Goal: Task Accomplishment & Management: Use online tool/utility

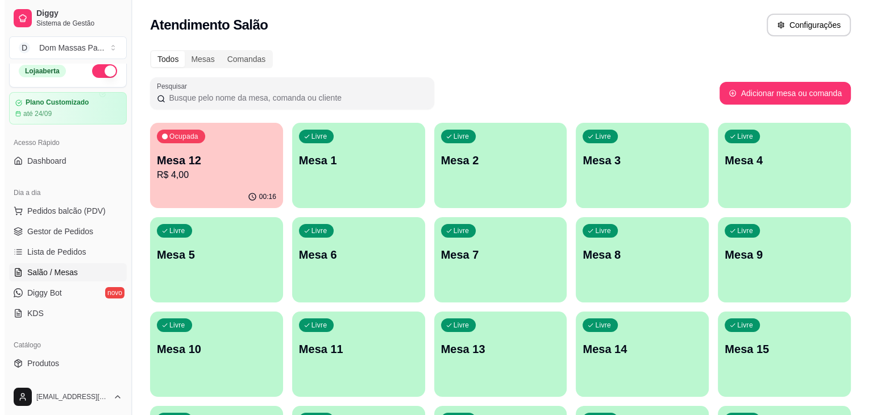
scroll to position [2, 0]
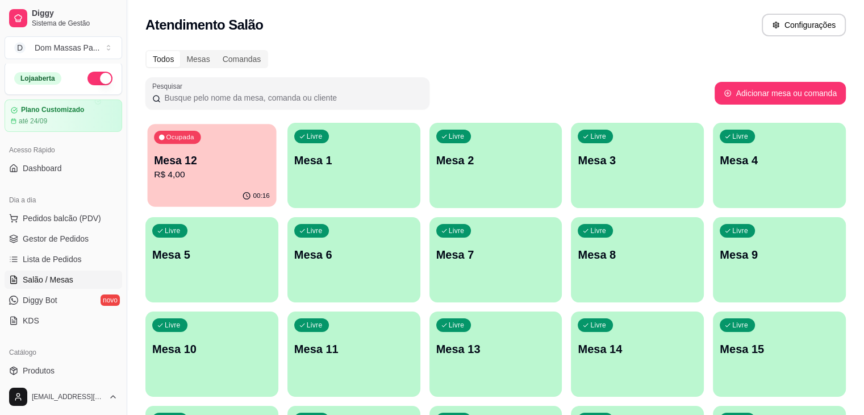
click at [227, 172] on p "R$ 4,00" at bounding box center [212, 174] width 116 height 13
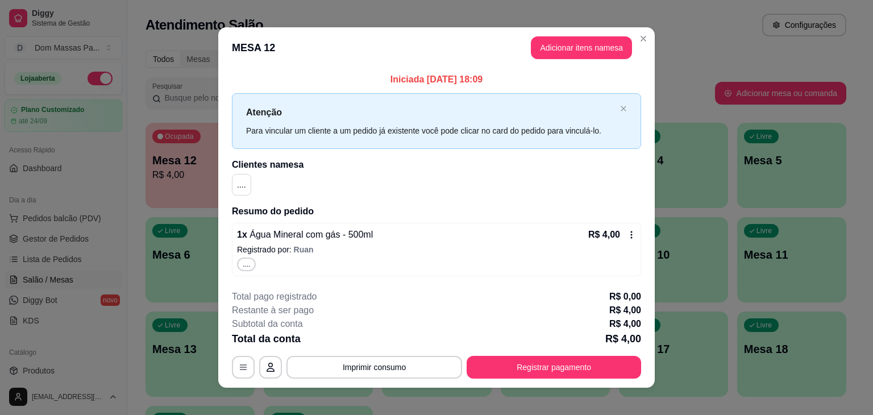
click at [629, 236] on icon at bounding box center [631, 234] width 9 height 9
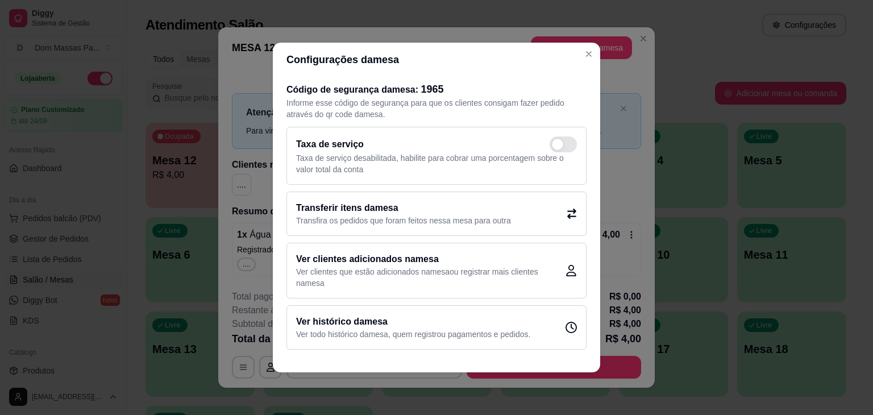
click at [570, 209] on icon at bounding box center [571, 214] width 10 height 10
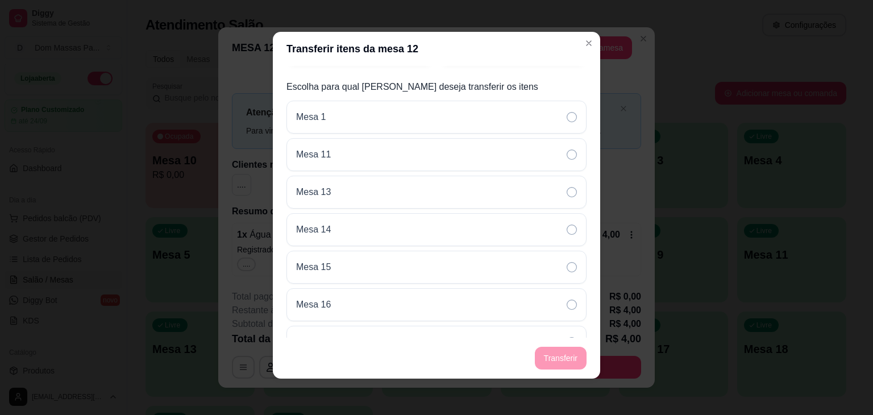
scroll to position [0, 0]
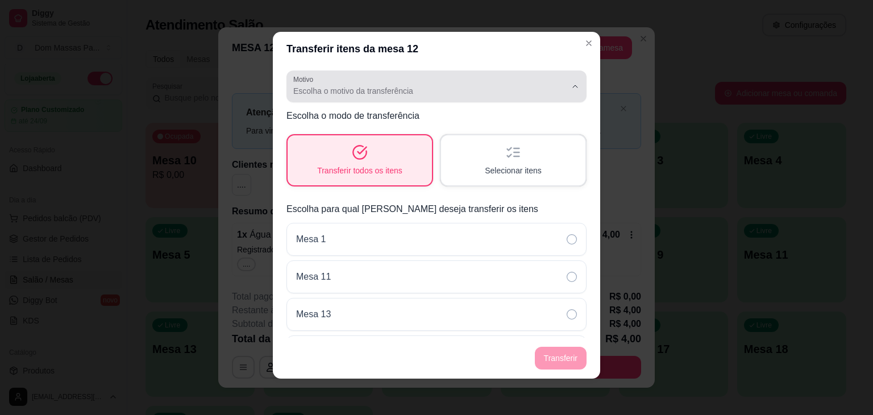
click at [531, 84] on div "Escolha o motivo da transferência" at bounding box center [429, 86] width 273 height 23
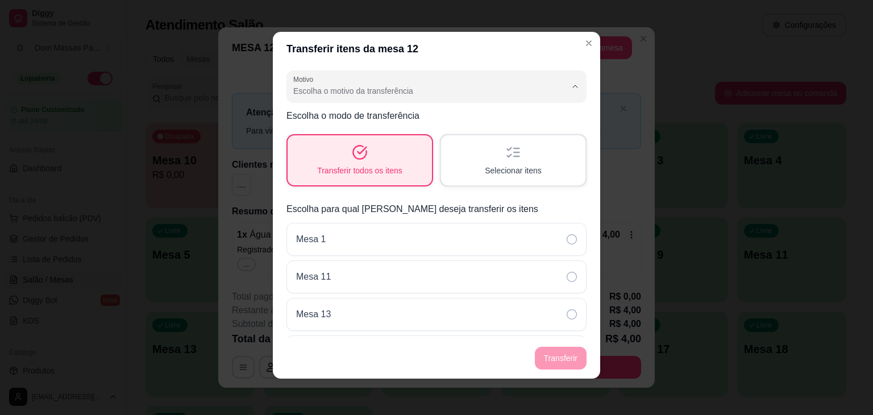
click at [337, 139] on span "Mudança de mesa" at bounding box center [422, 136] width 251 height 11
type input "TABLE_TRANSFER"
select select "TABLE_TRANSFER"
click at [518, 162] on div "Selecionar itens" at bounding box center [513, 160] width 140 height 48
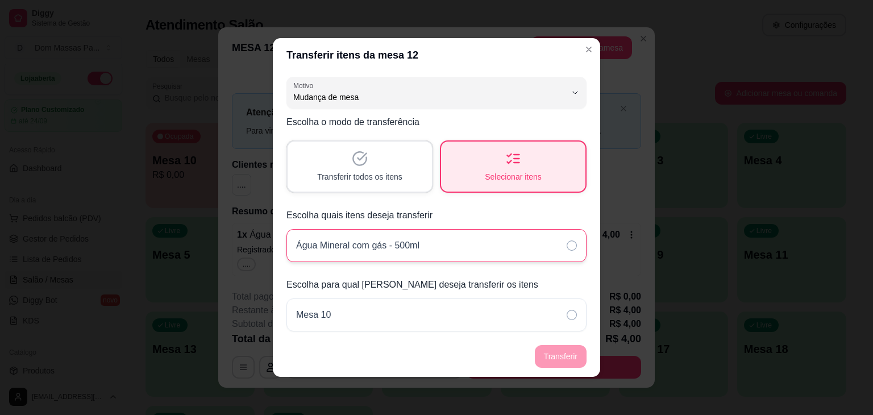
click at [573, 247] on icon at bounding box center [571, 245] width 10 height 10
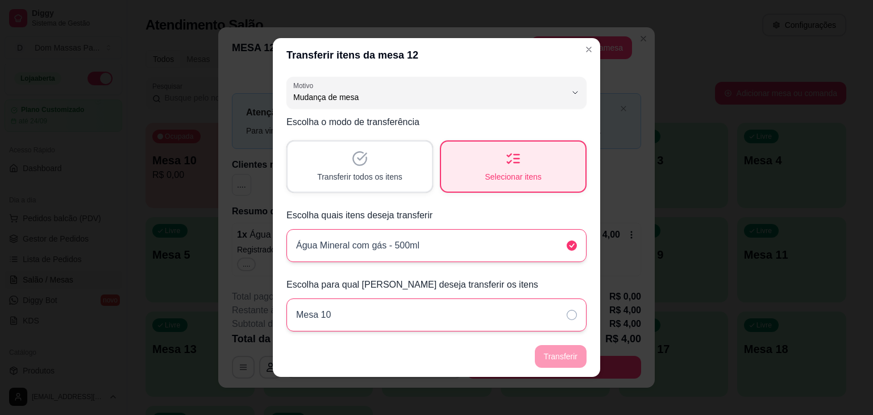
click at [572, 316] on icon at bounding box center [571, 315] width 10 height 10
click at [566, 352] on button "Transferir" at bounding box center [560, 356] width 51 height 22
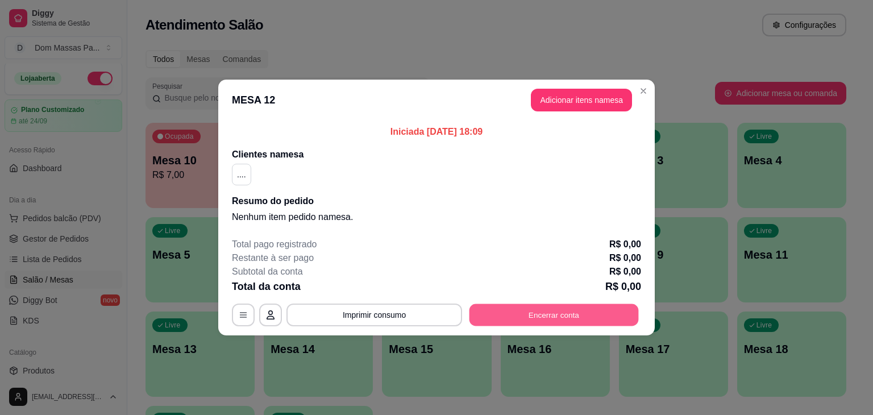
click at [542, 311] on button "Encerrar conta" at bounding box center [553, 315] width 169 height 22
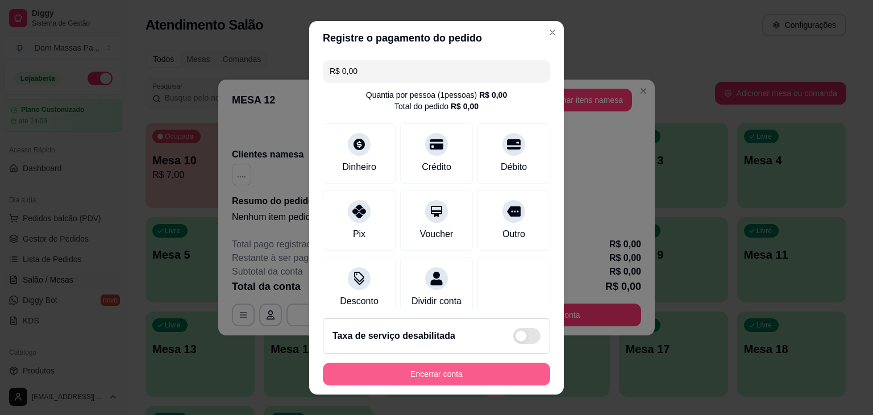
click at [439, 375] on button "Encerrar conta" at bounding box center [436, 373] width 227 height 23
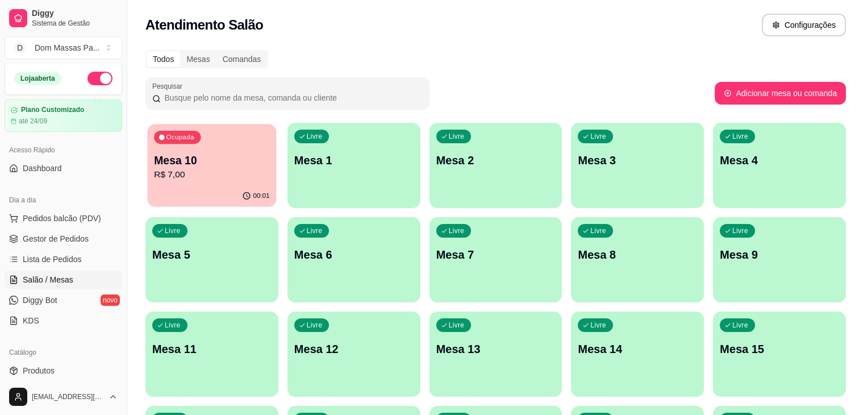
click at [190, 156] on p "Mesa 10" at bounding box center [212, 160] width 116 height 15
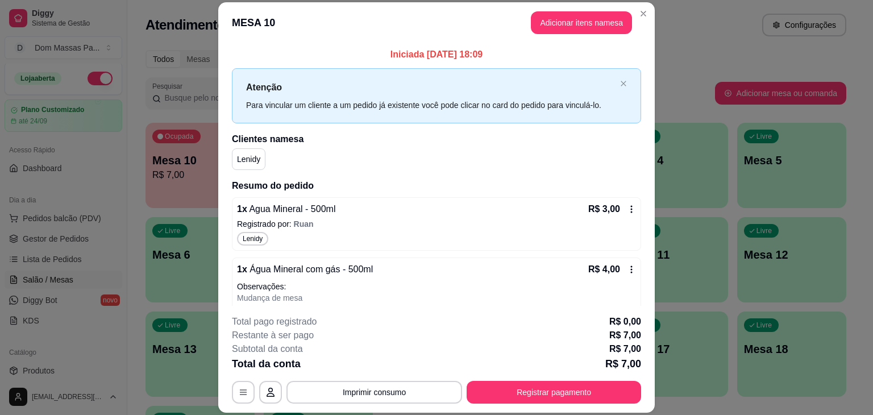
scroll to position [36, 0]
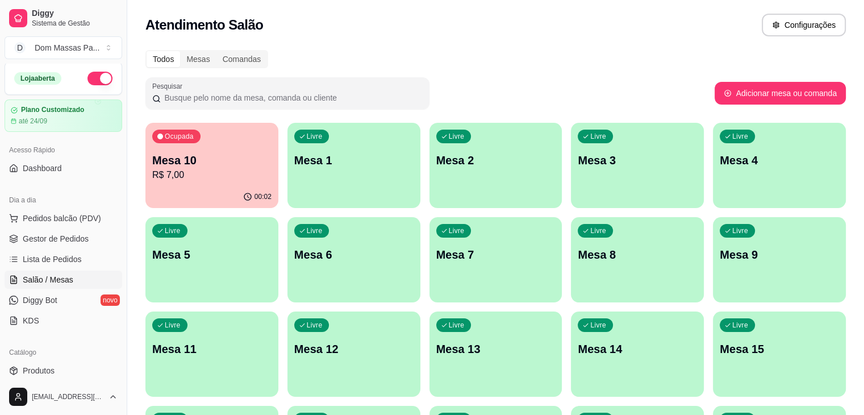
click at [64, 283] on span "Salão / Mesas" at bounding box center [48, 279] width 51 height 11
click at [206, 170] on p "R$ 7,00" at bounding box center [212, 174] width 116 height 13
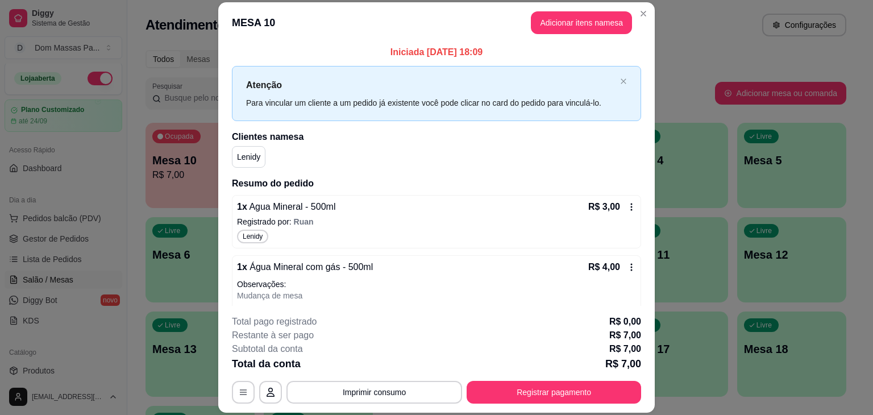
scroll to position [7, 0]
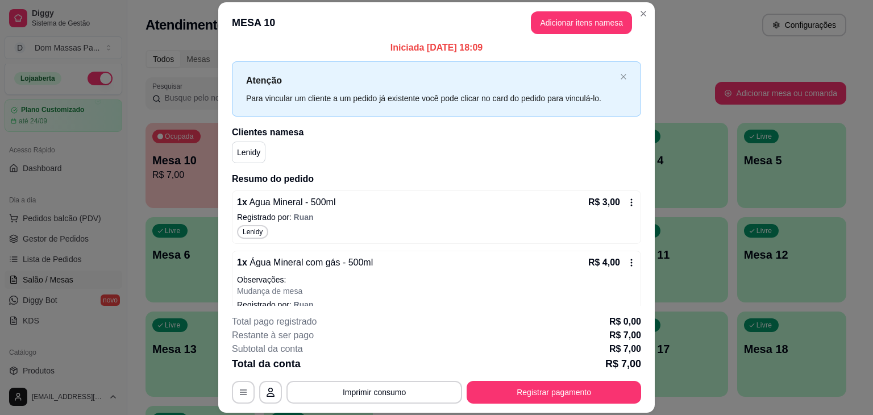
click at [631, 198] on icon at bounding box center [632, 201] width 2 height 7
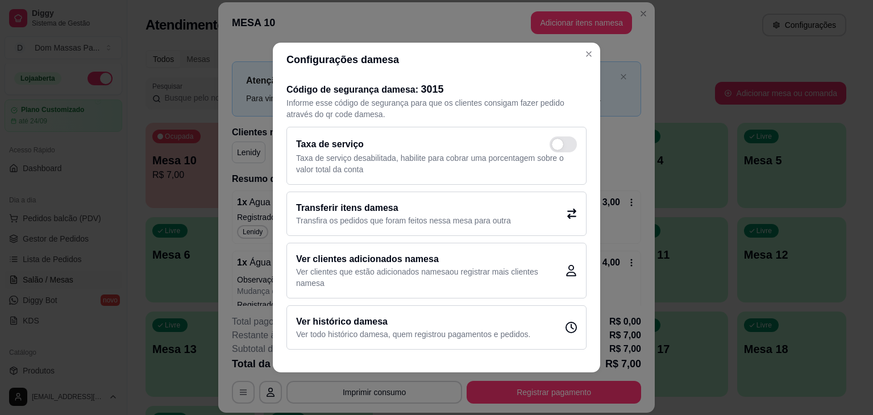
click at [451, 222] on p "Transfira os pedidos que foram feitos nessa mesa para outra" at bounding box center [403, 220] width 215 height 11
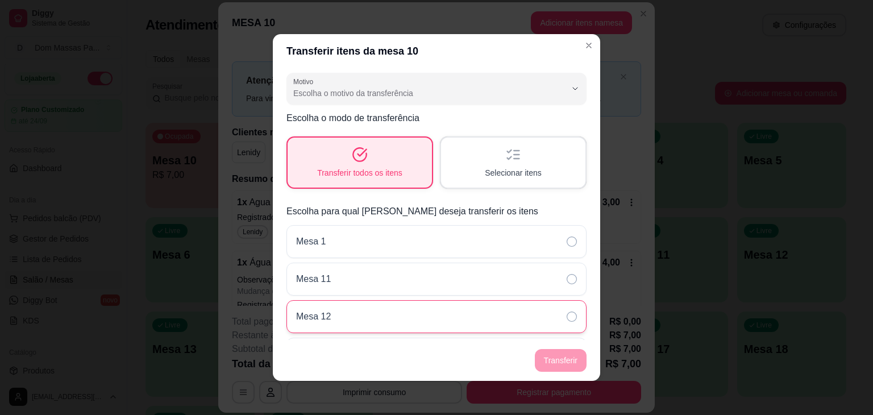
scroll to position [0, 0]
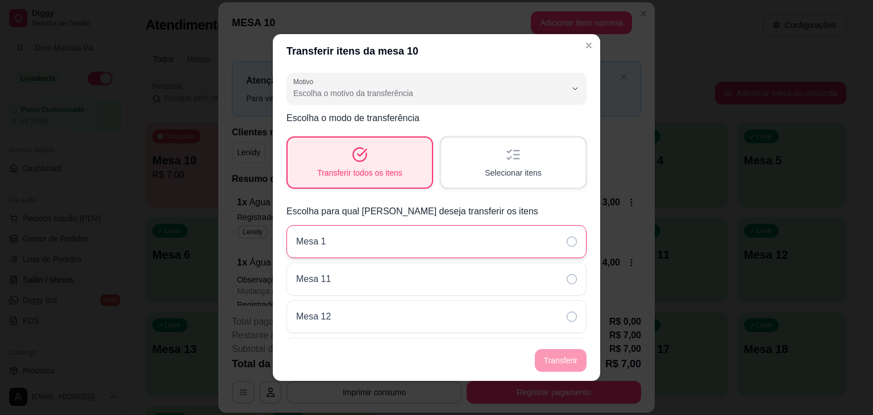
click at [426, 246] on div "Mesa 1" at bounding box center [436, 241] width 300 height 33
click at [566, 241] on icon at bounding box center [571, 241] width 10 height 10
click at [523, 172] on span "Selecionar itens" at bounding box center [513, 172] width 55 height 11
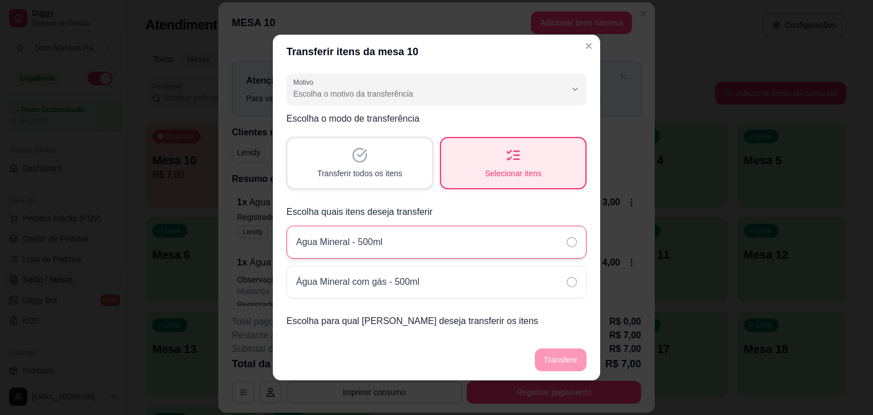
click at [570, 244] on icon at bounding box center [571, 242] width 10 height 10
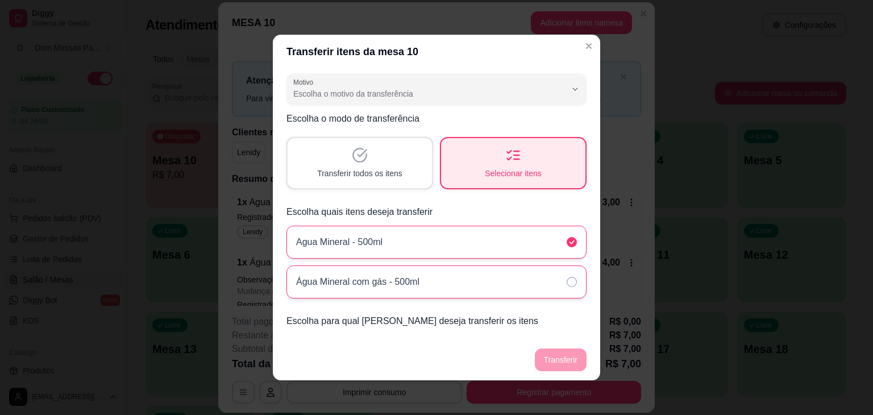
click at [569, 287] on div "Água Mineral com gás - 500ml" at bounding box center [436, 281] width 300 height 33
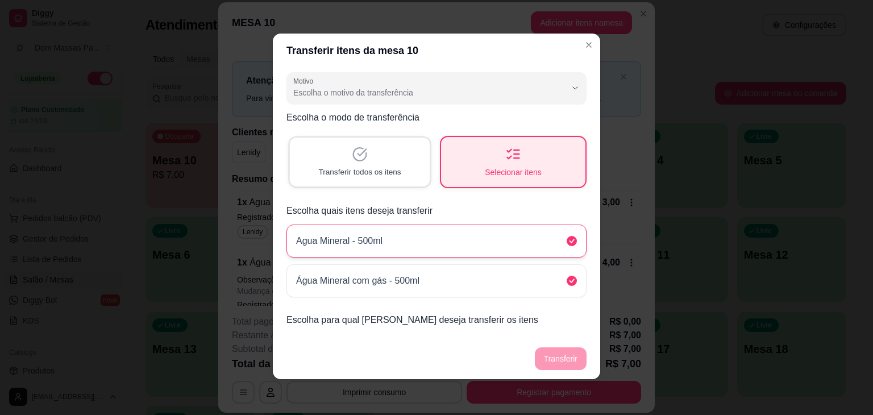
click at [381, 171] on span "Transferir todos os itens" at bounding box center [359, 171] width 82 height 11
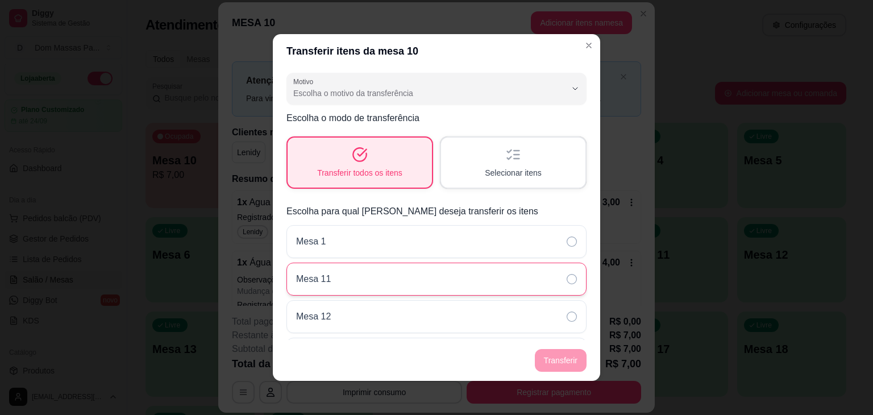
click at [378, 279] on div "Mesa 11" at bounding box center [436, 278] width 300 height 33
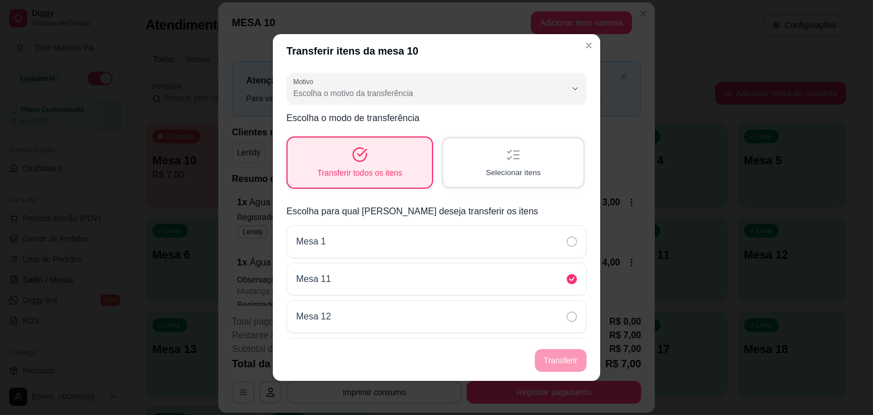
click at [518, 153] on div "Selecionar itens" at bounding box center [513, 162] width 140 height 48
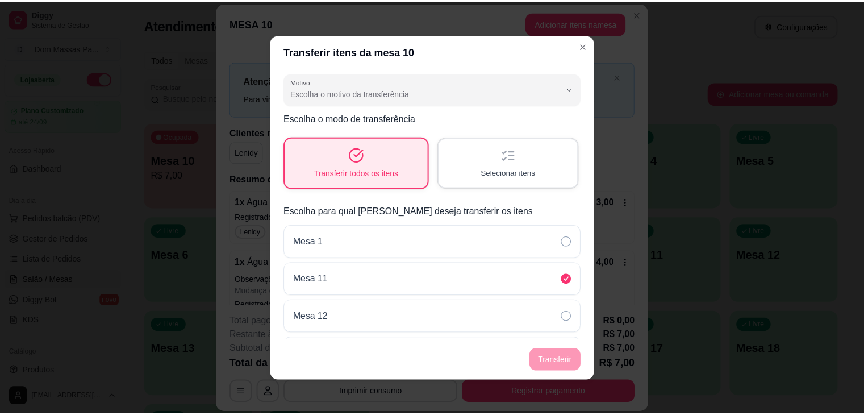
scroll to position [1, 0]
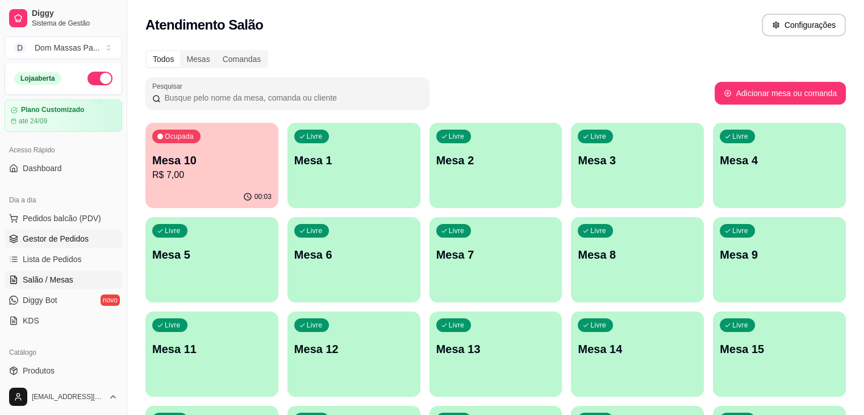
click at [75, 244] on link "Gestor de Pedidos" at bounding box center [64, 239] width 118 height 18
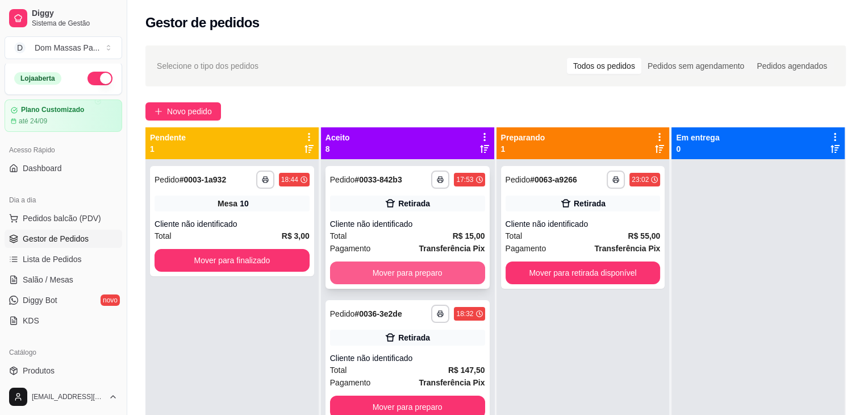
click at [404, 276] on button "Mover para preparo" at bounding box center [407, 272] width 155 height 23
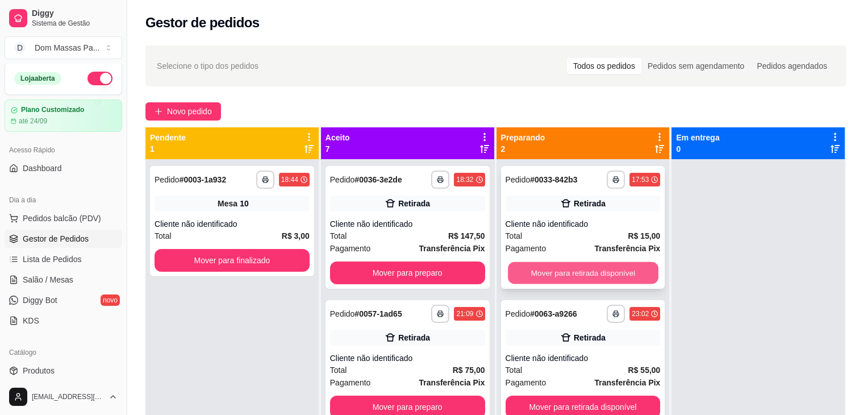
click at [604, 276] on button "Mover para retirada disponível" at bounding box center [583, 273] width 151 height 22
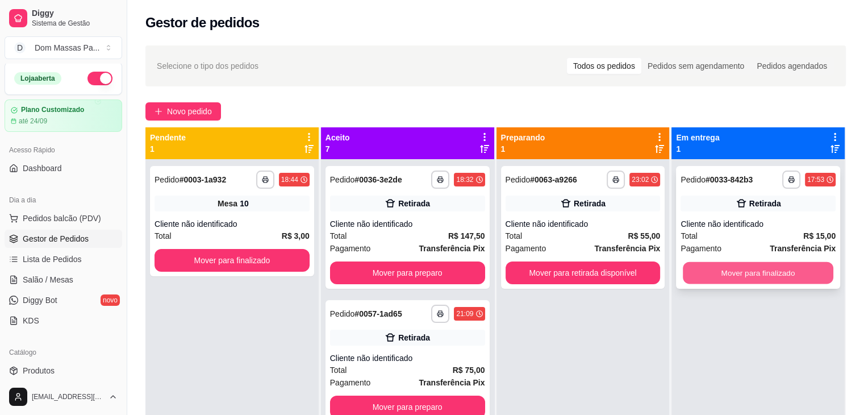
click at [731, 280] on button "Mover para finalizado" at bounding box center [758, 273] width 151 height 22
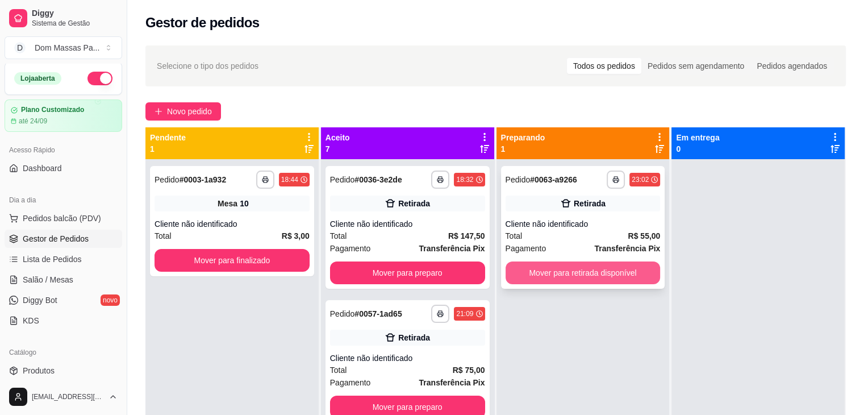
click at [616, 276] on button "Mover para retirada disponível" at bounding box center [583, 272] width 155 height 23
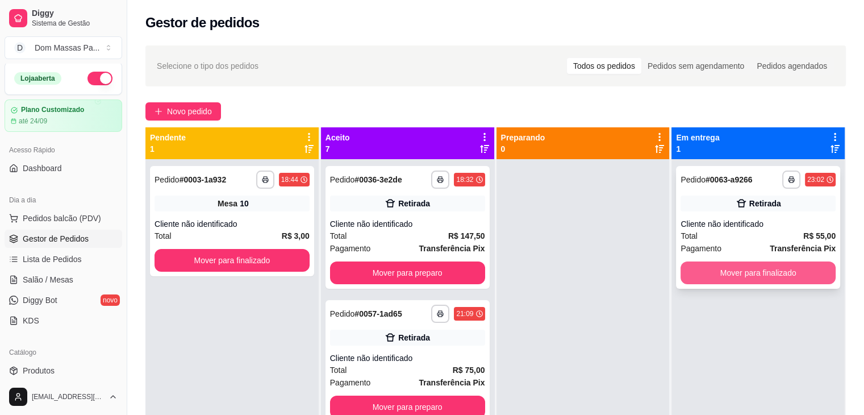
click at [732, 277] on button "Mover para finalizado" at bounding box center [758, 272] width 155 height 23
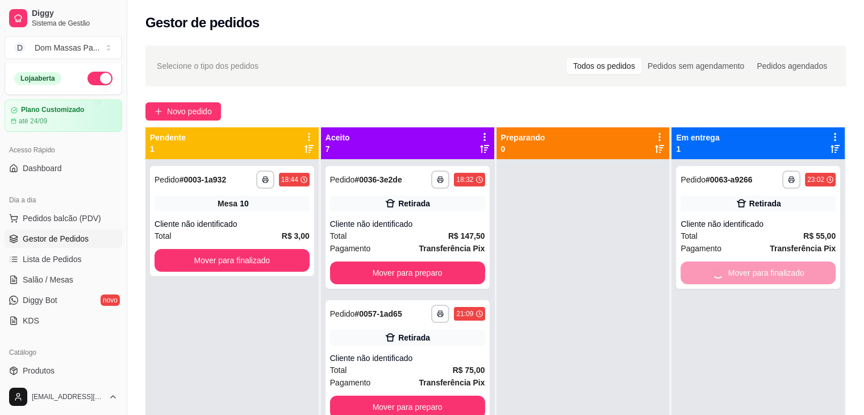
scroll to position [32, 0]
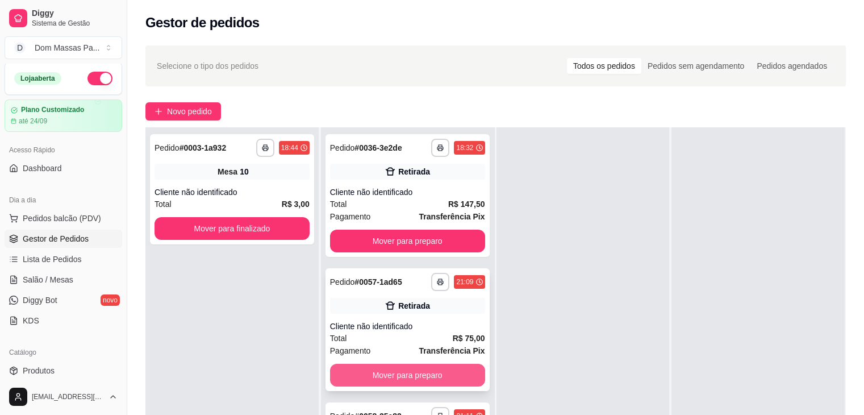
click at [436, 378] on button "Mover para preparo" at bounding box center [407, 375] width 155 height 23
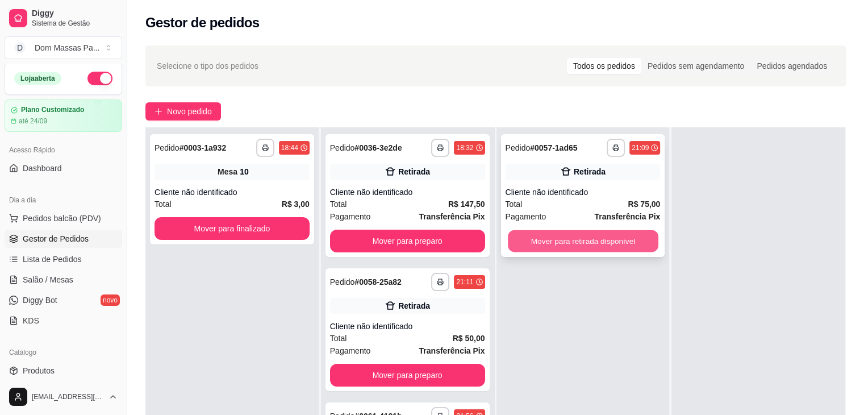
click at [594, 243] on button "Mover para retirada disponível" at bounding box center [583, 241] width 151 height 22
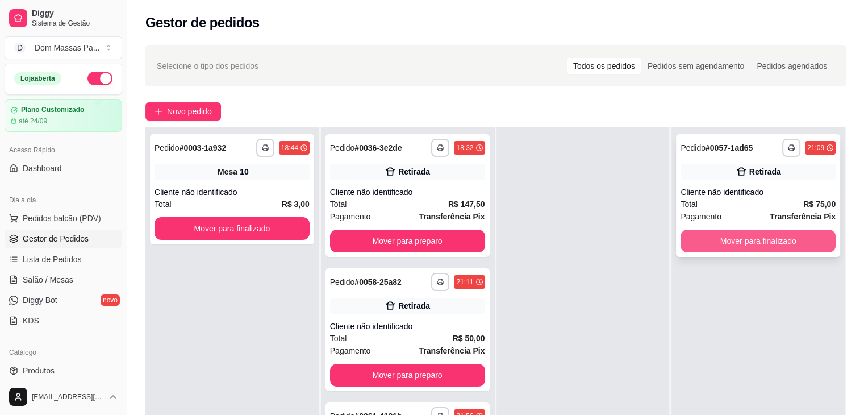
click at [768, 237] on button "Mover para finalizado" at bounding box center [758, 241] width 155 height 23
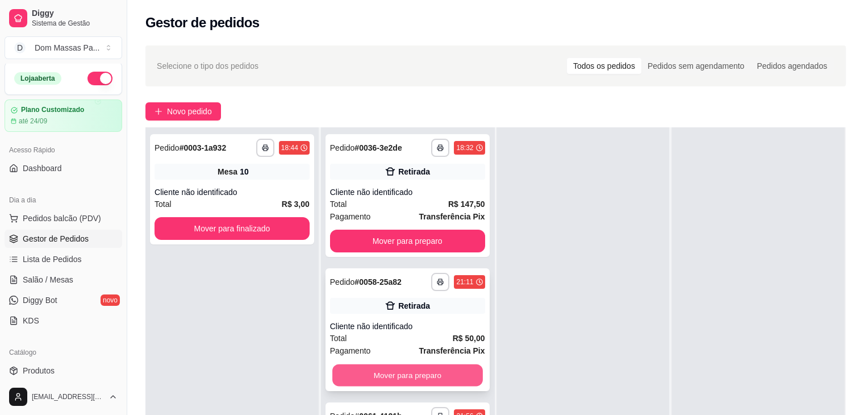
click at [427, 369] on button "Mover para preparo" at bounding box center [407, 375] width 151 height 22
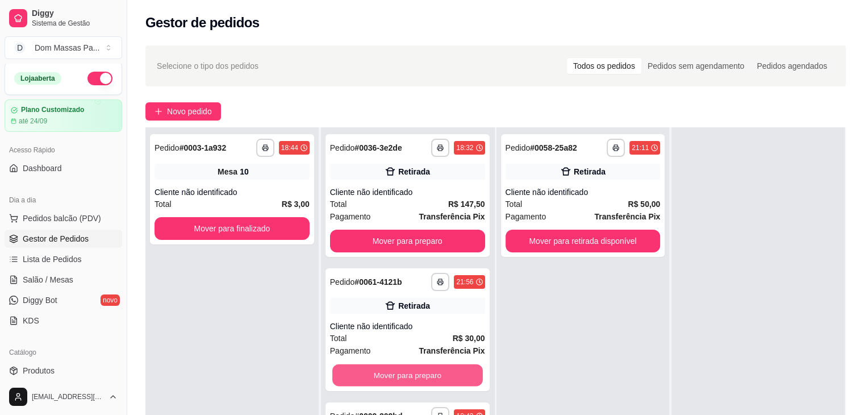
click at [427, 369] on button "Mover para preparo" at bounding box center [407, 375] width 151 height 22
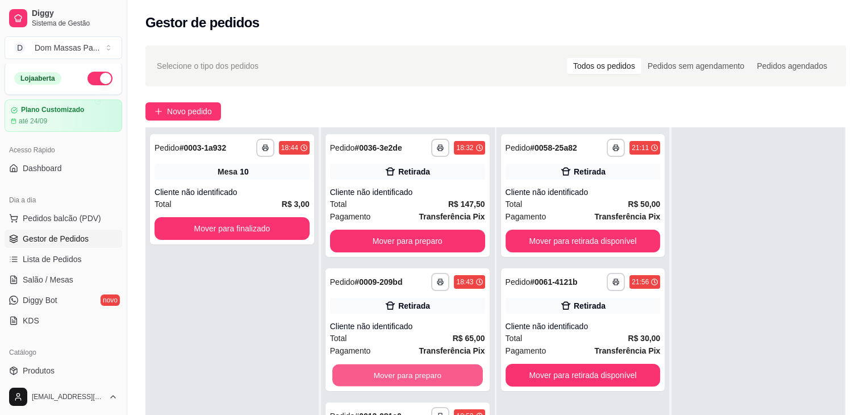
click at [427, 369] on button "Mover para preparo" at bounding box center [407, 375] width 151 height 22
click at [427, 369] on div "Mover para preparo" at bounding box center [407, 375] width 155 height 23
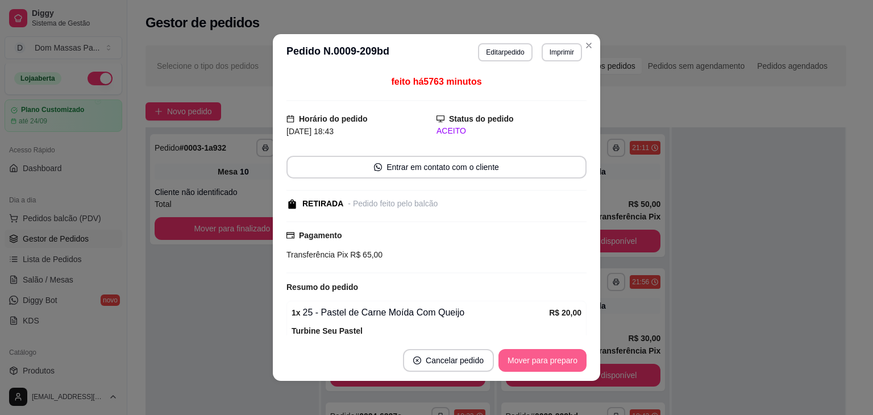
click at [522, 367] on button "Mover para preparo" at bounding box center [542, 360] width 88 height 23
click at [508, 359] on button "Mover para retirada disponível" at bounding box center [524, 360] width 126 height 23
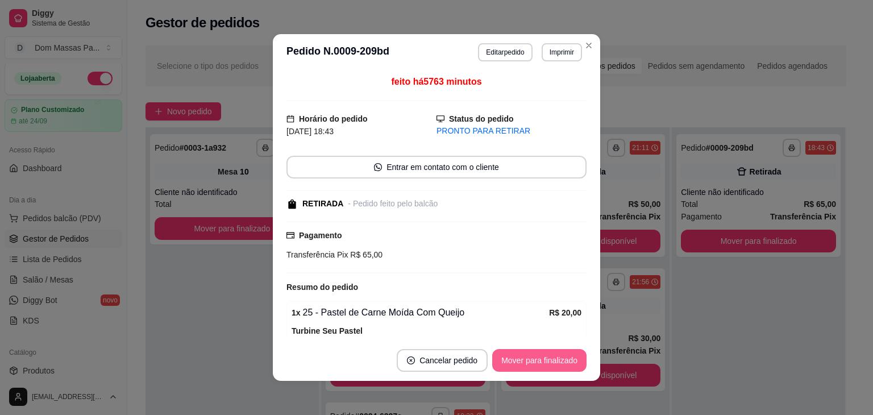
click at [508, 359] on button "Mover para finalizado" at bounding box center [539, 360] width 94 height 23
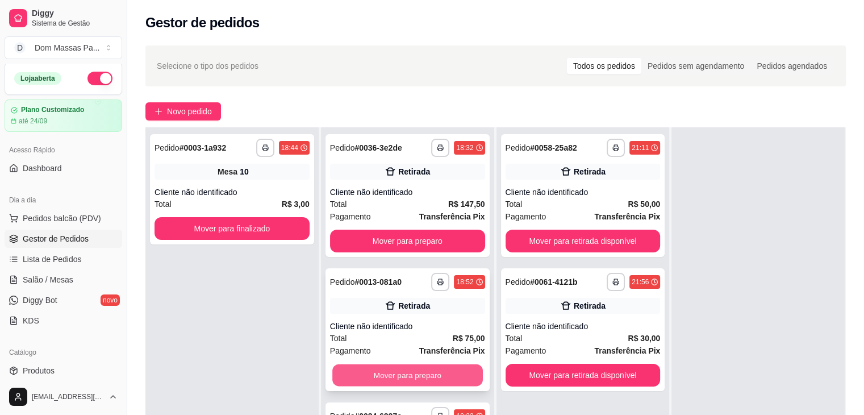
click at [419, 376] on button "Mover para preparo" at bounding box center [407, 375] width 151 height 22
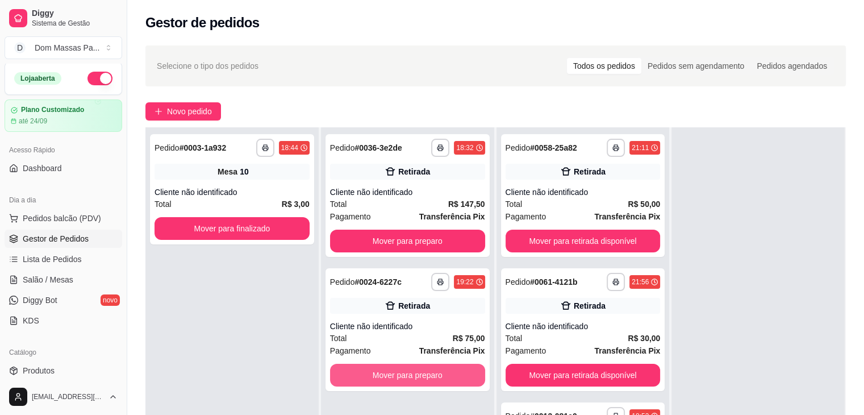
click at [419, 376] on button "Mover para preparo" at bounding box center [407, 375] width 155 height 23
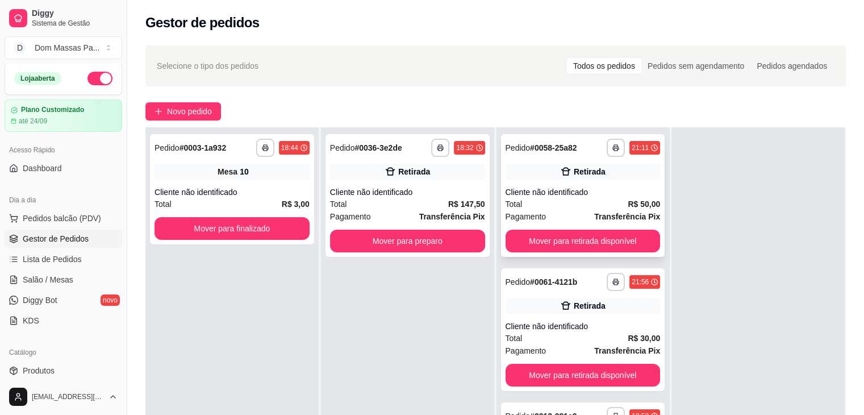
scroll to position [0, 0]
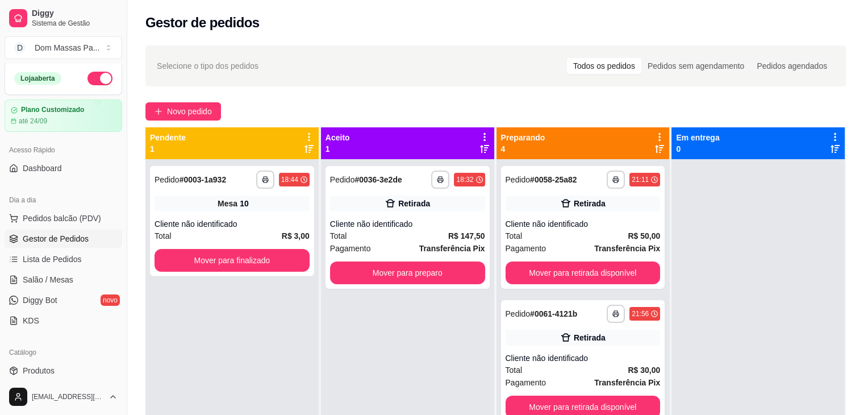
click at [655, 151] on icon at bounding box center [659, 148] width 9 height 9
click at [658, 137] on icon at bounding box center [659, 137] width 2 height 8
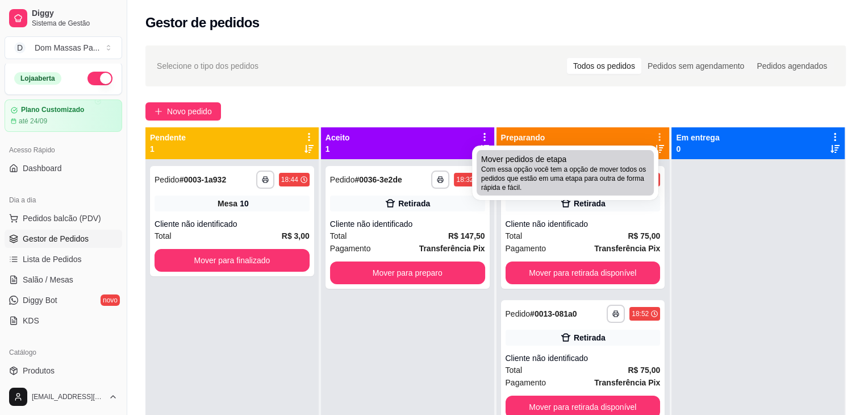
click at [608, 174] on span "Com essa opção você tem a opção de mover todos os pedidos que estão em uma etap…" at bounding box center [565, 178] width 168 height 27
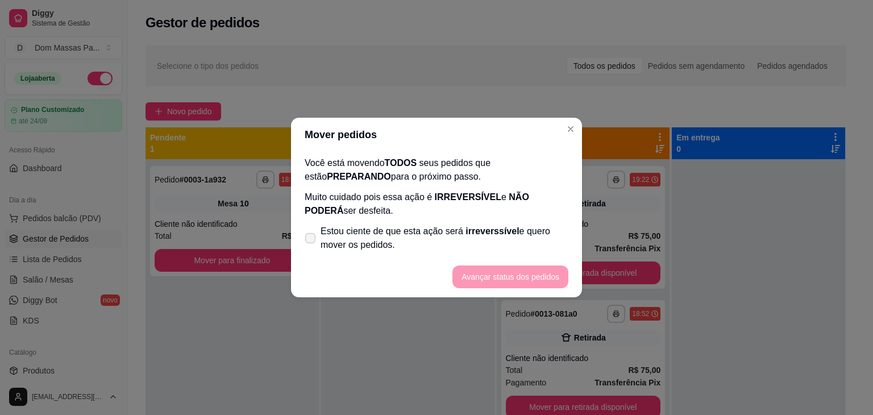
click at [418, 230] on span "Estou ciente de que esta ação será irreverssível e quero mover os pedidos." at bounding box center [444, 237] width 248 height 27
click at [311, 240] on input "Estou ciente de que esta ação será irreverssível e quero mover os pedidos." at bounding box center [307, 243] width 7 height 7
checkbox input "true"
click at [508, 274] on button "Avançar status dos pedidos" at bounding box center [510, 276] width 116 height 23
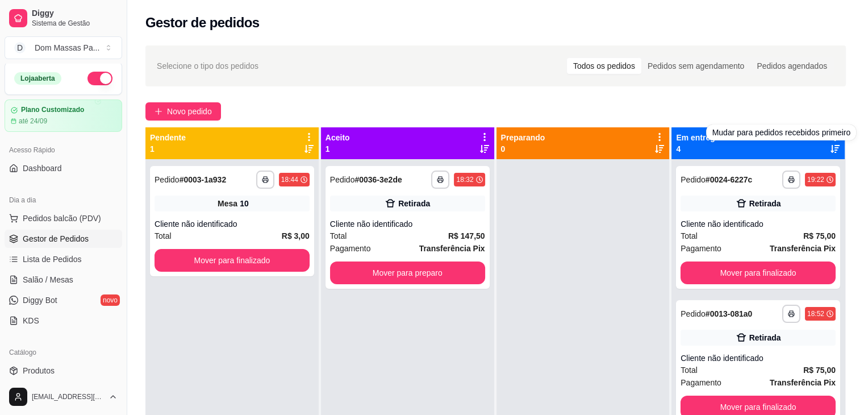
click at [826, 133] on div "Mudar para pedidos recebidos primeiro" at bounding box center [781, 132] width 150 height 16
drag, startPoint x: 641, startPoint y: 222, endPoint x: 824, endPoint y: 136, distance: 202.3
click at [824, 136] on div "**********" at bounding box center [495, 334] width 701 height 415
click at [830, 136] on icon at bounding box center [835, 137] width 10 height 10
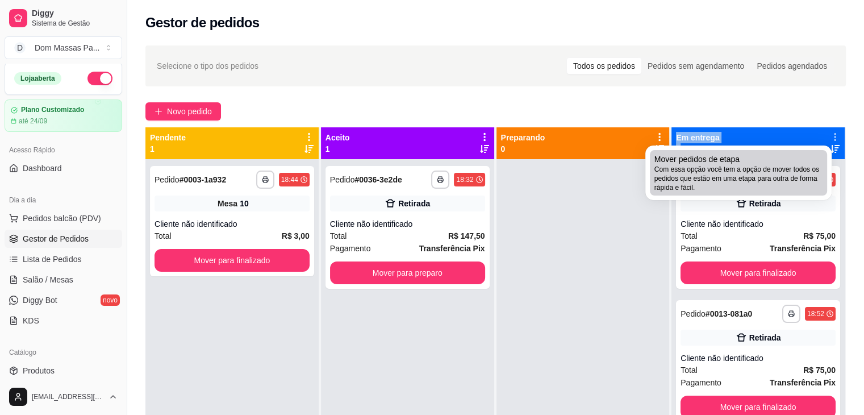
click at [773, 175] on span "Com essa opção você tem a opção de mover todos os pedidos que estão em uma etap…" at bounding box center [738, 178] width 168 height 27
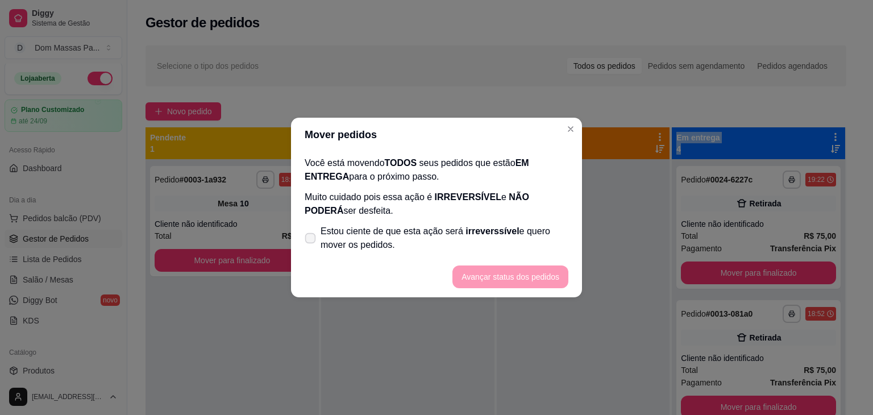
click at [381, 235] on span "Estou ciente de que esta ação será irreverssível e quero mover os pedidos." at bounding box center [444, 237] width 248 height 27
click at [311, 240] on input "Estou ciente de que esta ação será irreverssível e quero mover os pedidos." at bounding box center [307, 243] width 7 height 7
checkbox input "true"
click at [503, 282] on button "Avançar status dos pedidos" at bounding box center [510, 276] width 116 height 23
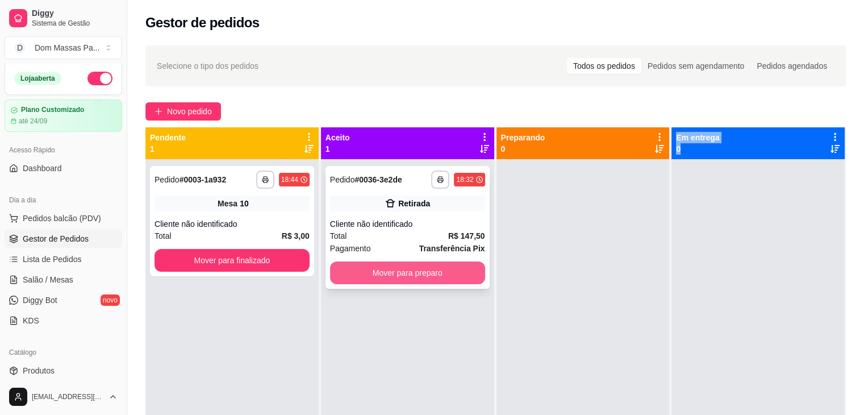
click at [444, 277] on button "Mover para preparo" at bounding box center [407, 272] width 155 height 23
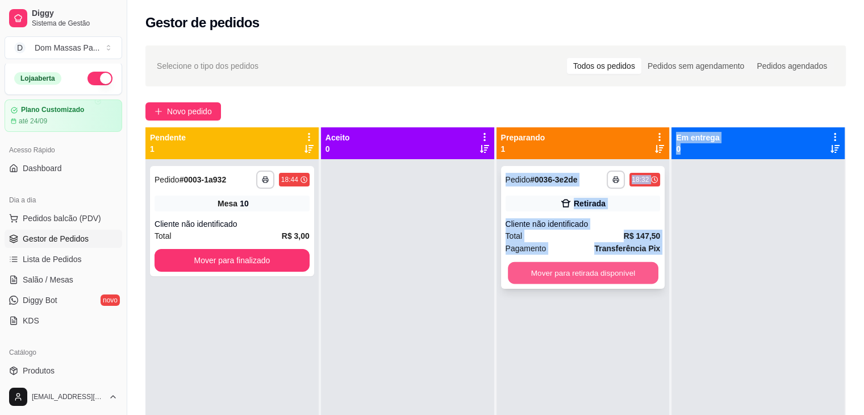
click at [546, 277] on button "Mover para retirada disponível" at bounding box center [583, 273] width 151 height 22
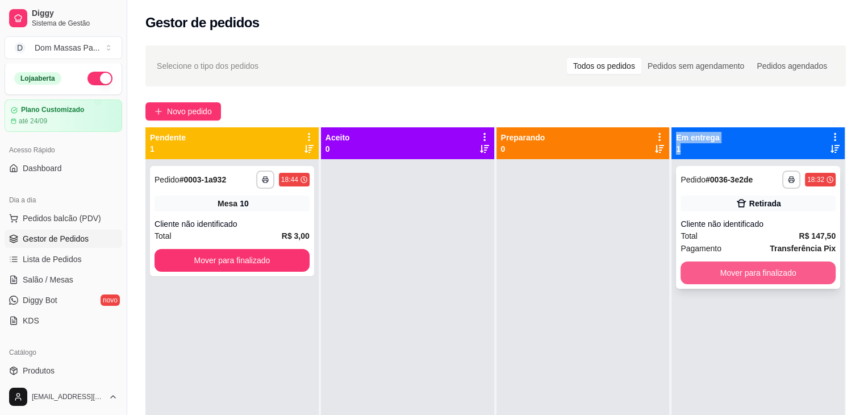
click at [698, 280] on button "Mover para finalizado" at bounding box center [758, 272] width 155 height 23
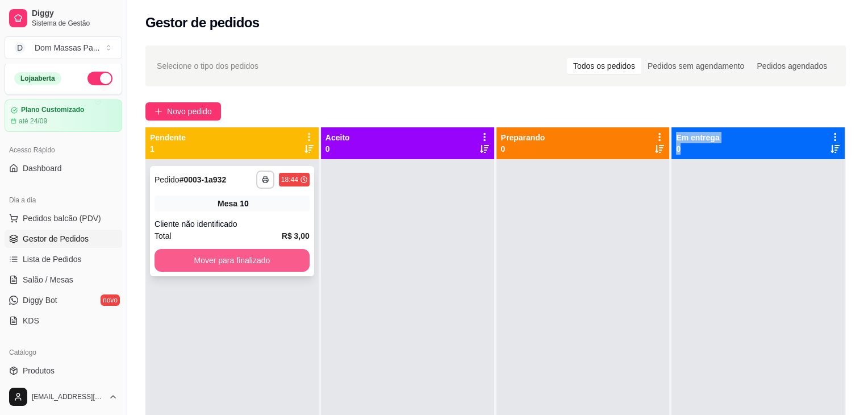
click at [270, 265] on button "Mover para finalizado" at bounding box center [232, 260] width 155 height 23
